Goal: Book appointment/travel/reservation

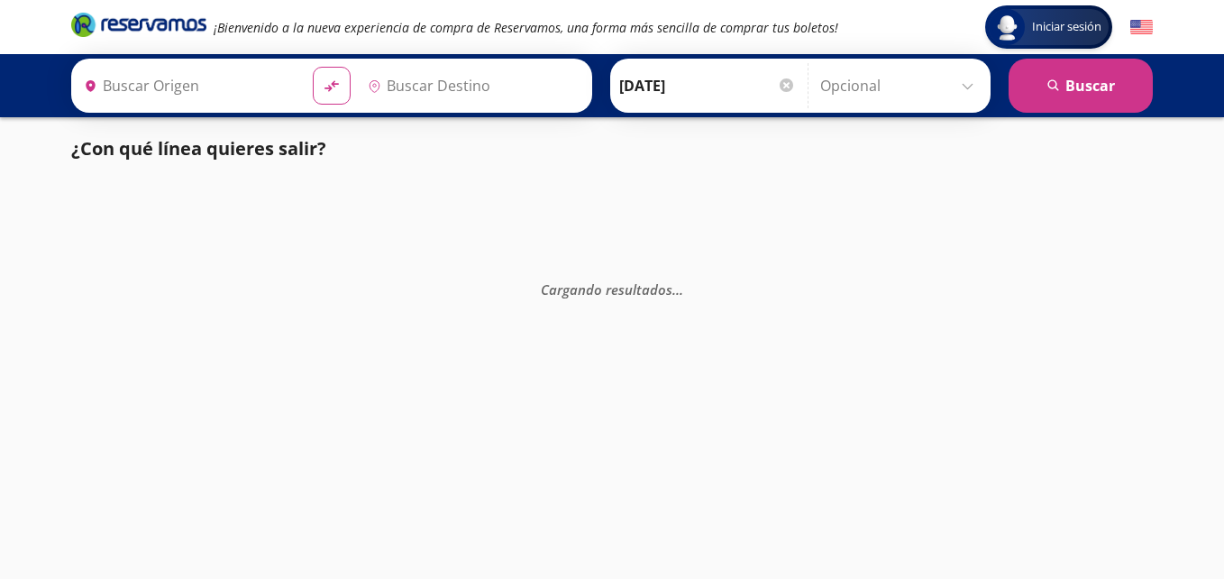
type input "Santiago de Querétaro, [GEOGRAPHIC_DATA]"
type input "[DATE][GEOGRAPHIC_DATA][PERSON_NAME], [GEOGRAPHIC_DATA]"
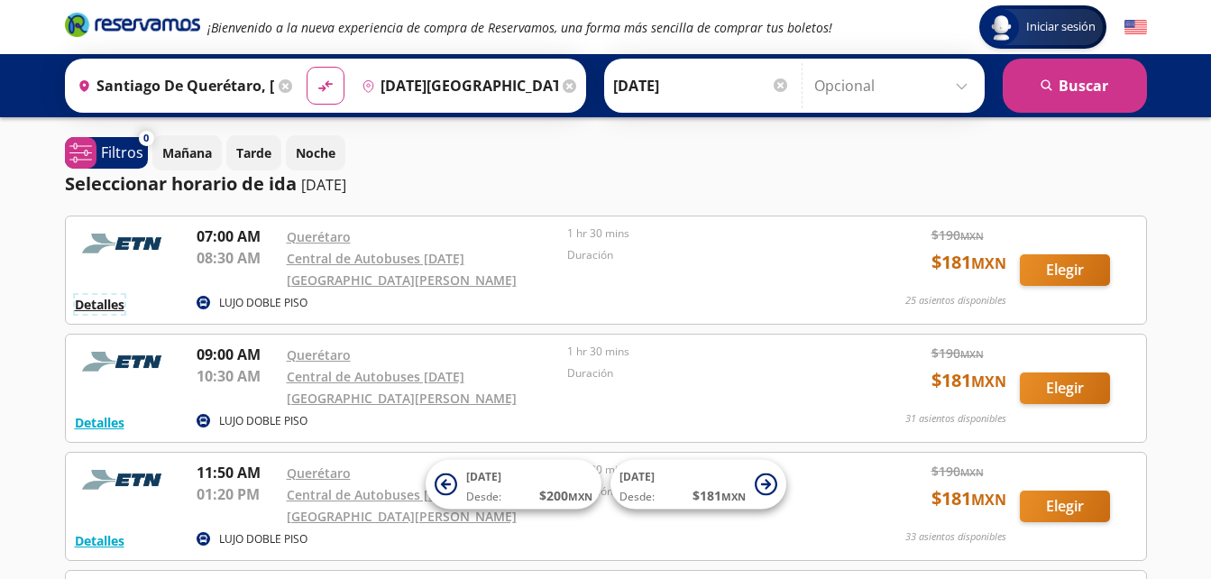
click at [100, 295] on button "Detalles" at bounding box center [100, 304] width 50 height 19
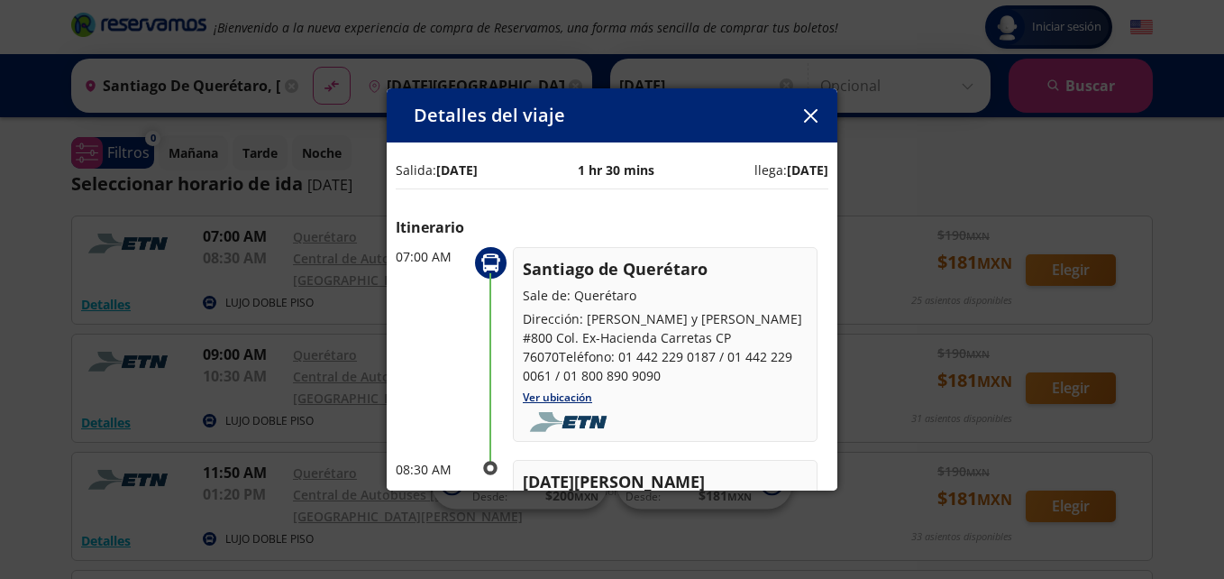
click at [822, 118] on button "button" at bounding box center [810, 115] width 27 height 27
